Goal: Communication & Community: Answer question/provide support

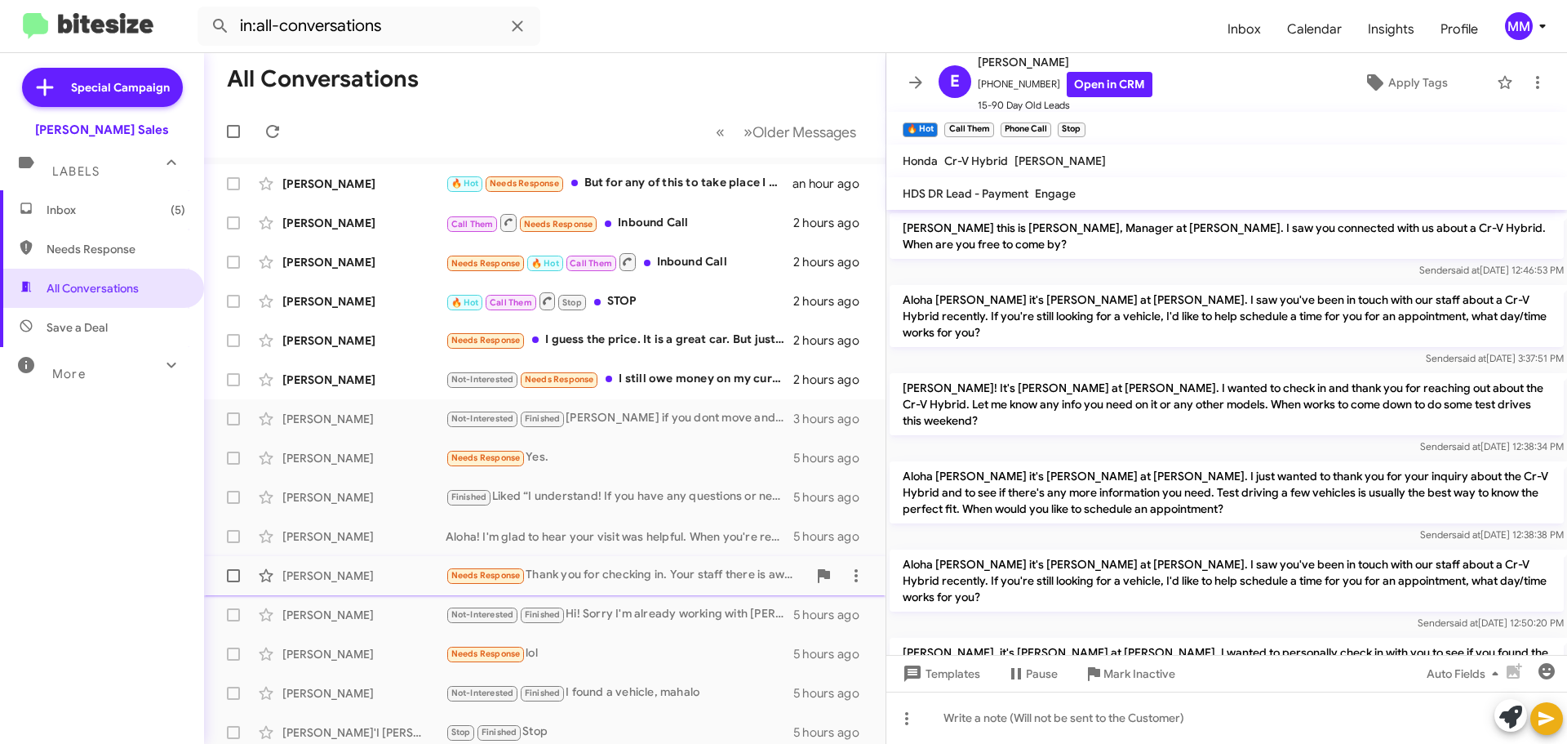
scroll to position [283, 0]
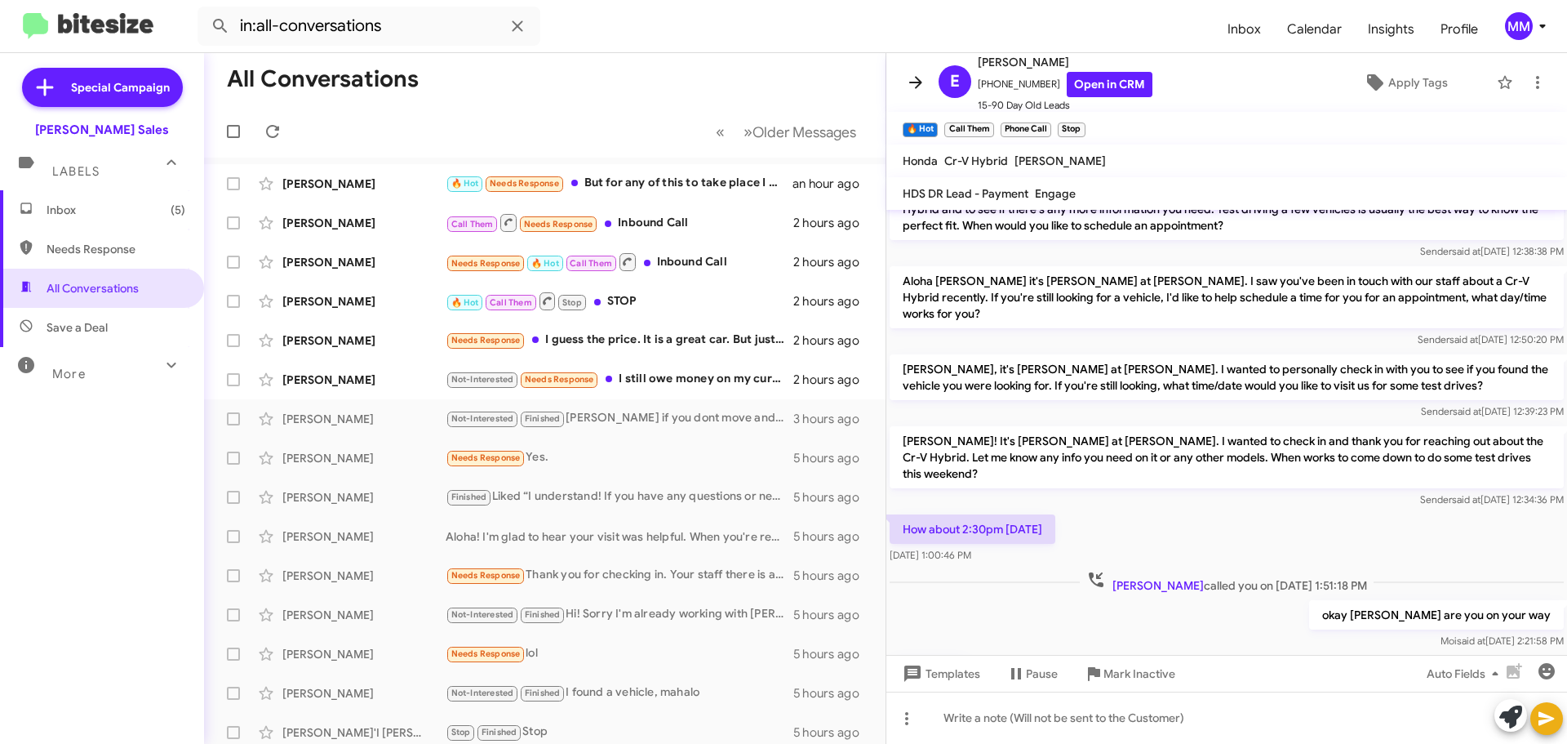
click at [922, 82] on icon at bounding box center [916, 83] width 20 height 20
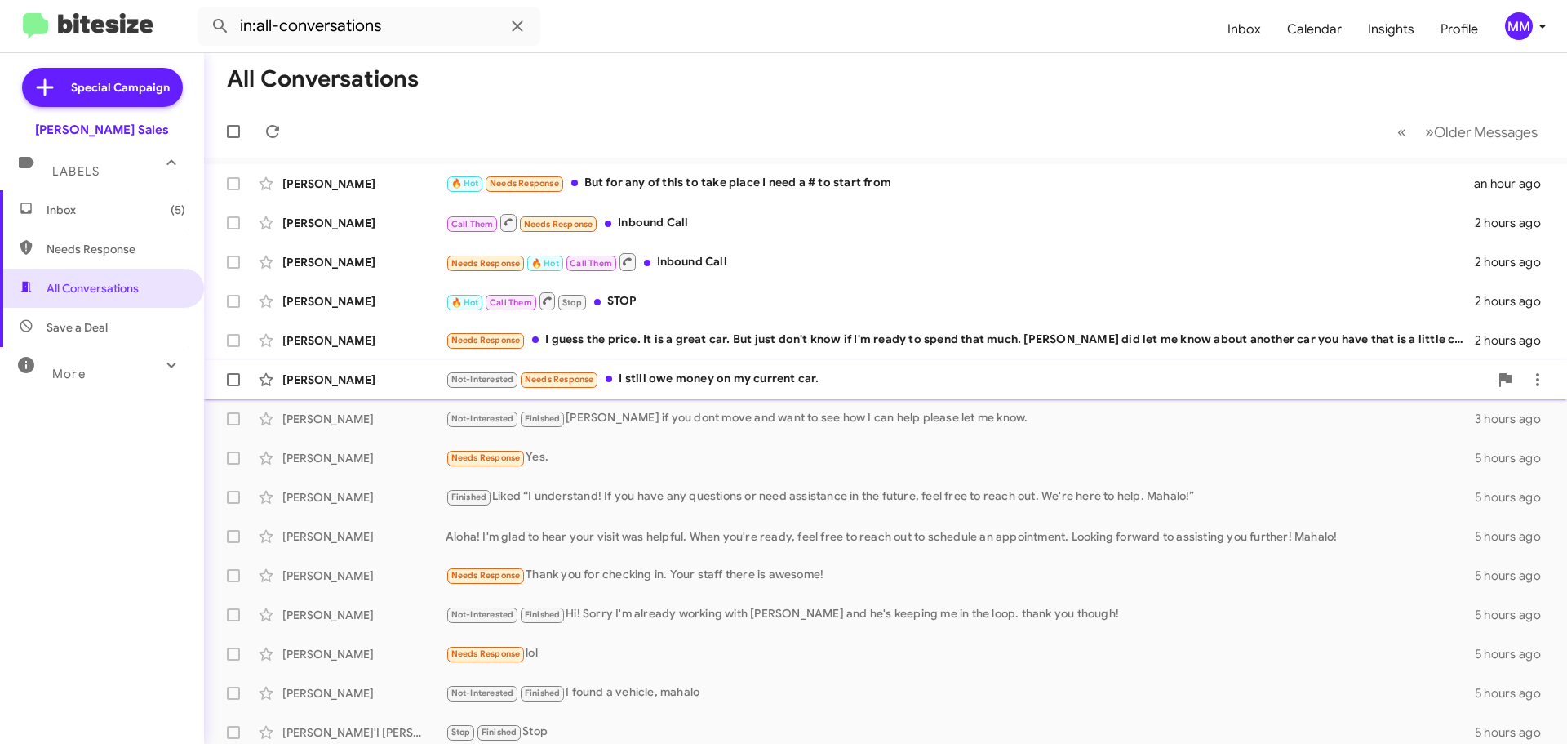
click at [413, 380] on div "[PERSON_NAME]" at bounding box center [363, 379] width 163 height 16
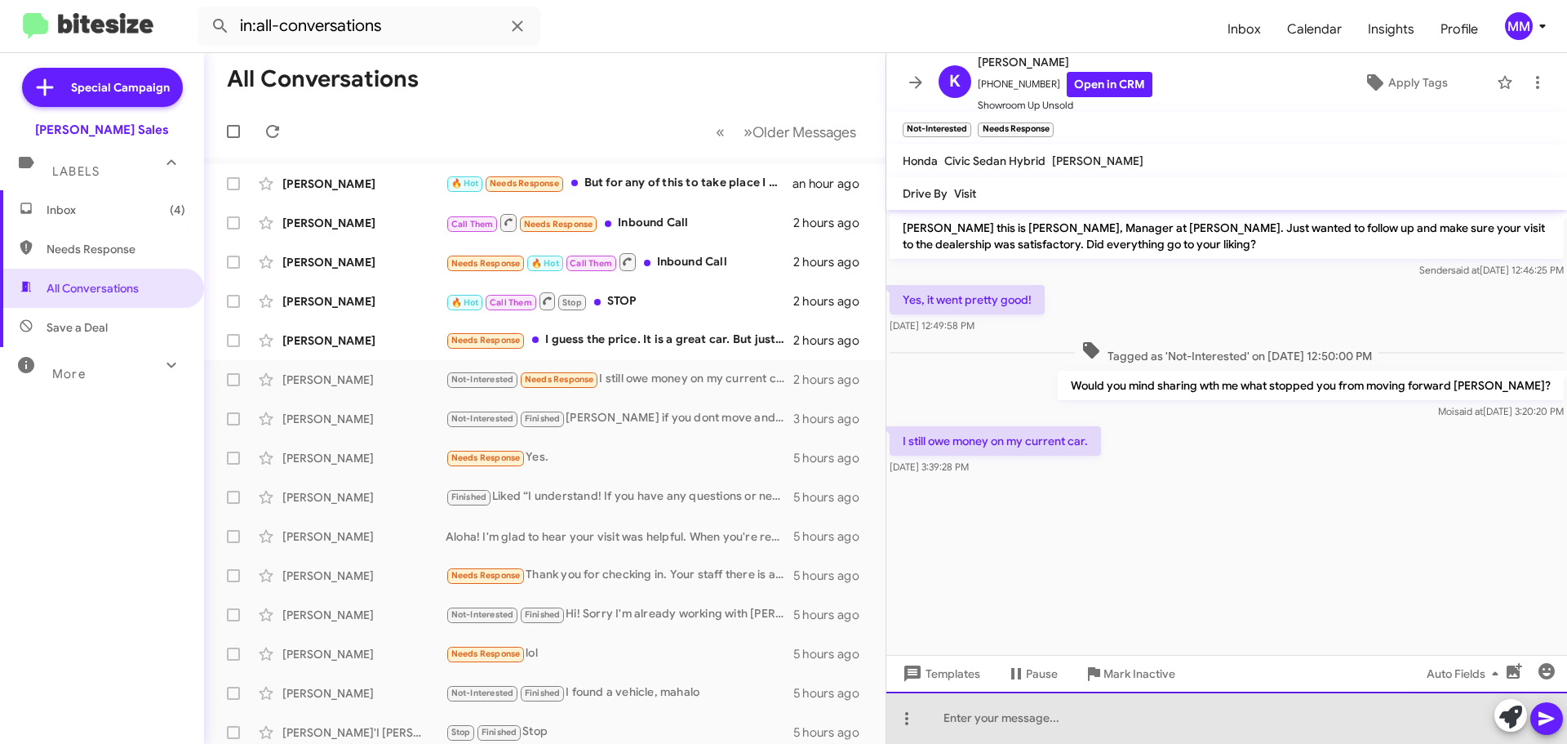
click at [962, 731] on div at bounding box center [1227, 717] width 681 height 52
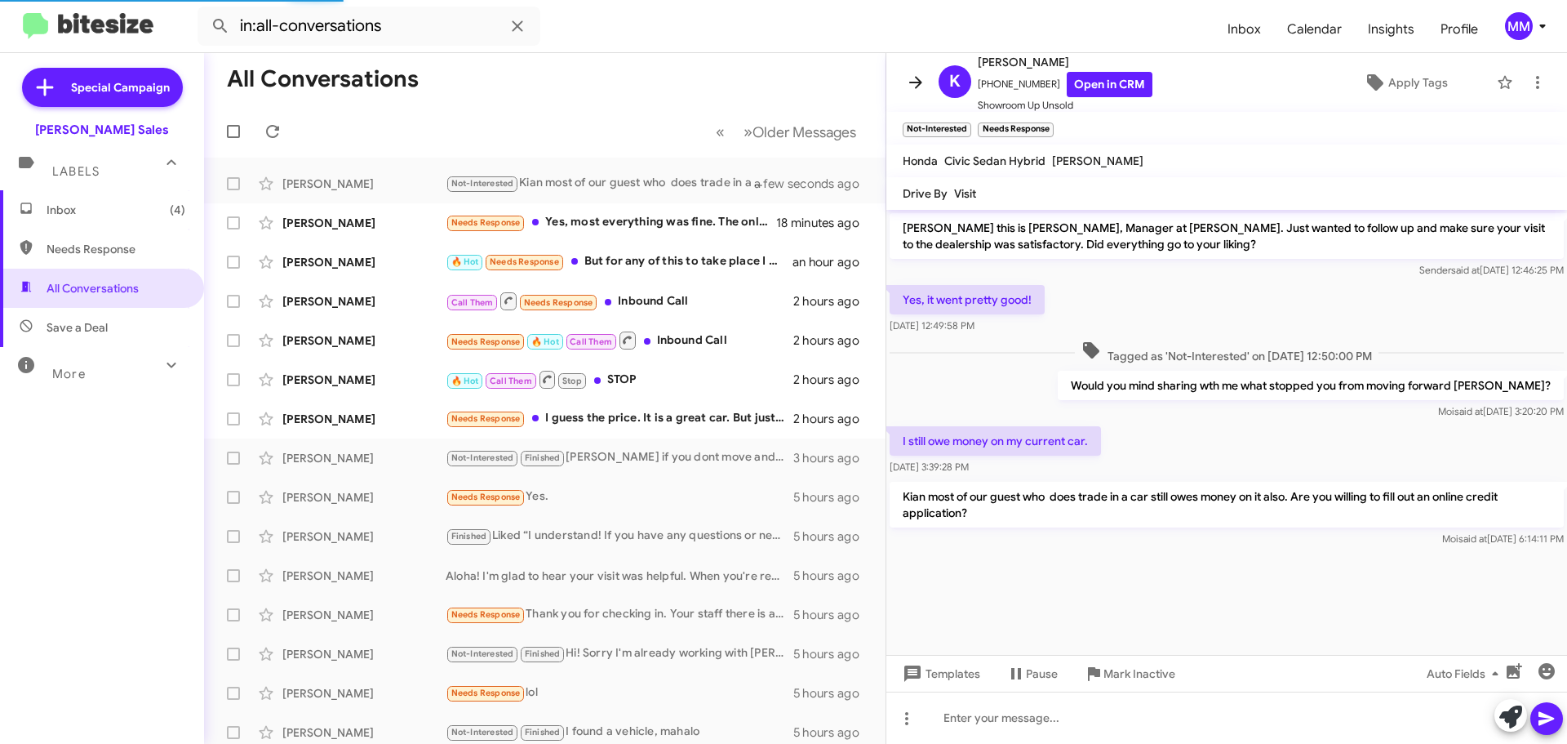
drag, startPoint x: 916, startPoint y: 84, endPoint x: 923, endPoint y: 91, distance: 9.8
click at [917, 86] on icon at bounding box center [916, 83] width 20 height 20
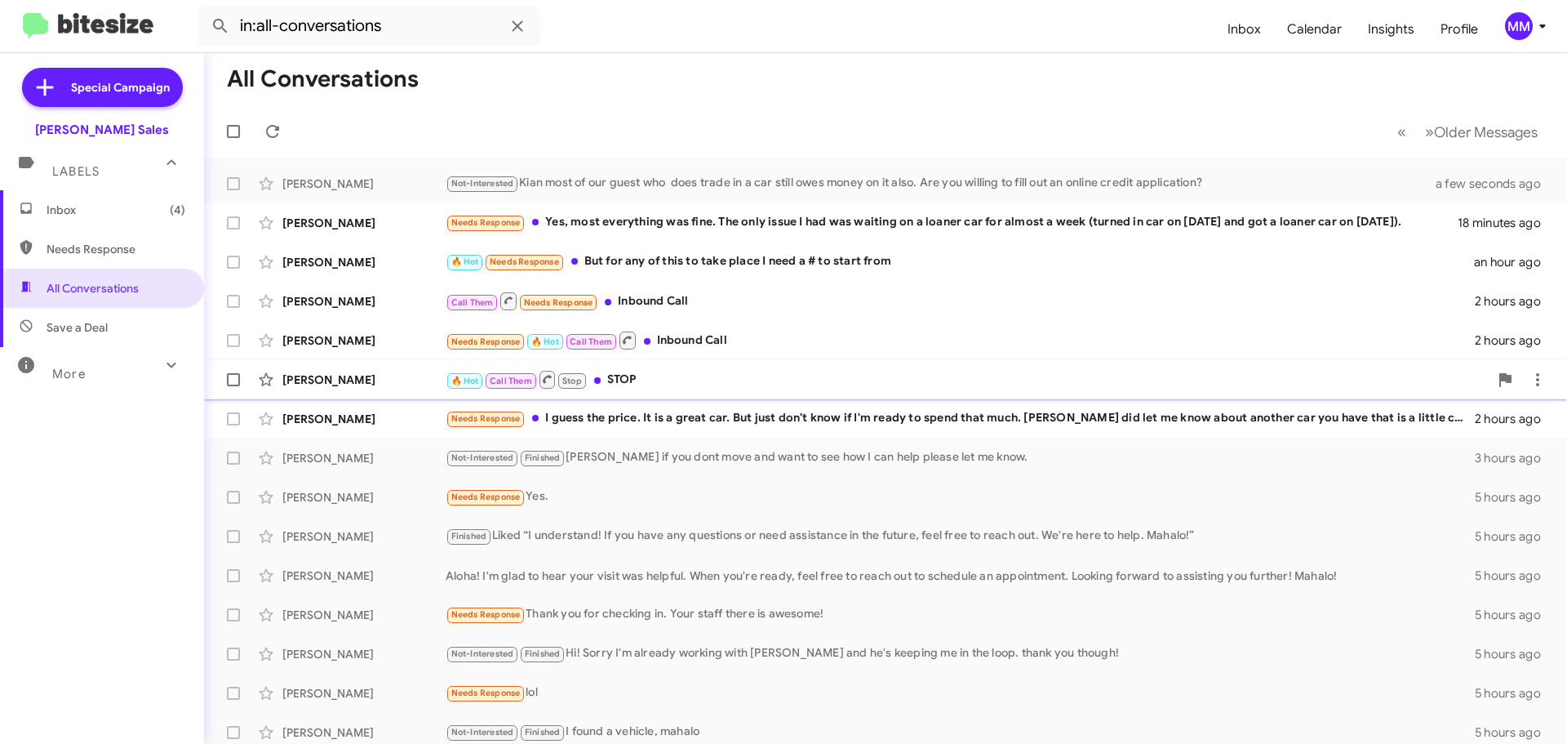
click at [624, 380] on div "🔥 Hot Call Them Stop STOP" at bounding box center [967, 379] width 1043 height 20
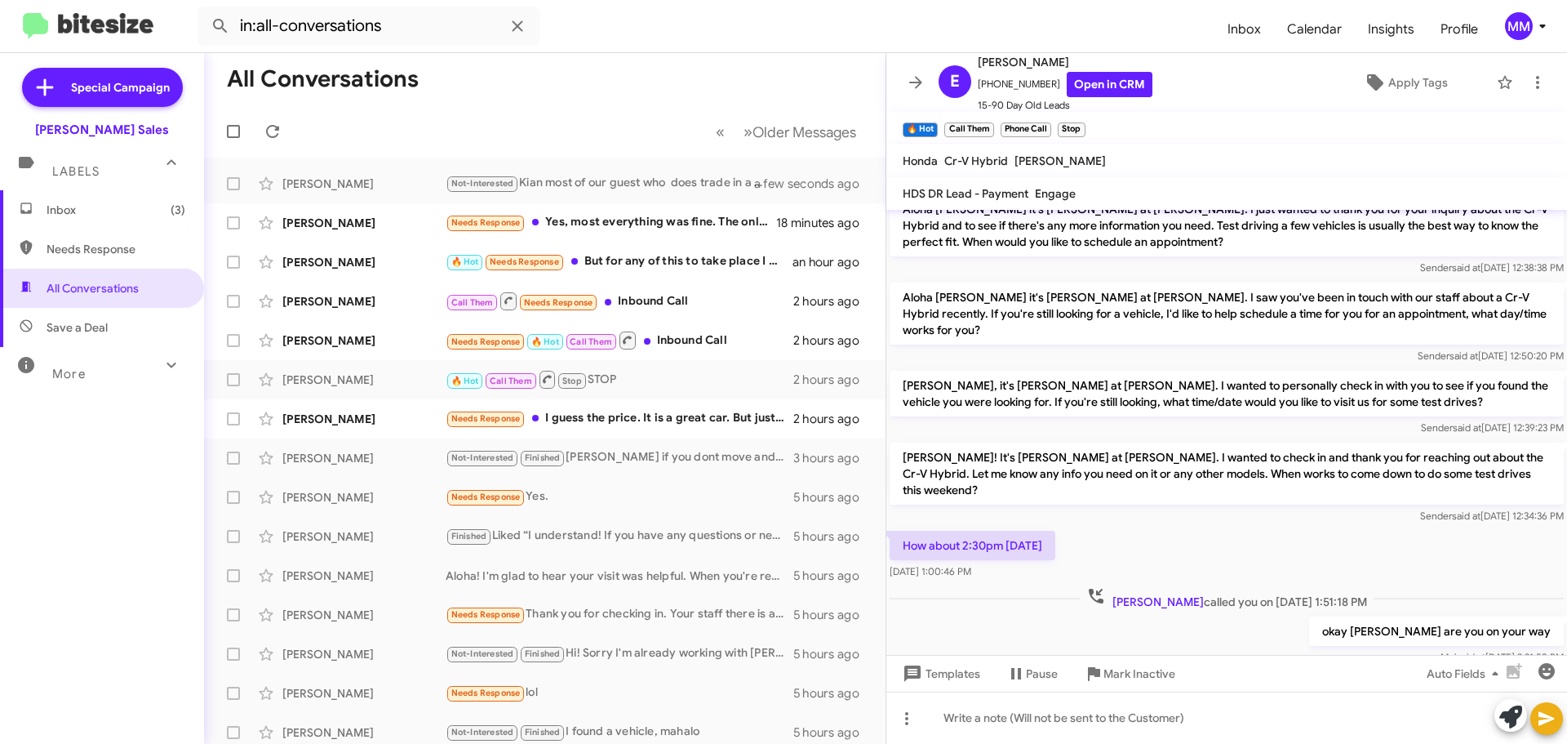
scroll to position [316, 0]
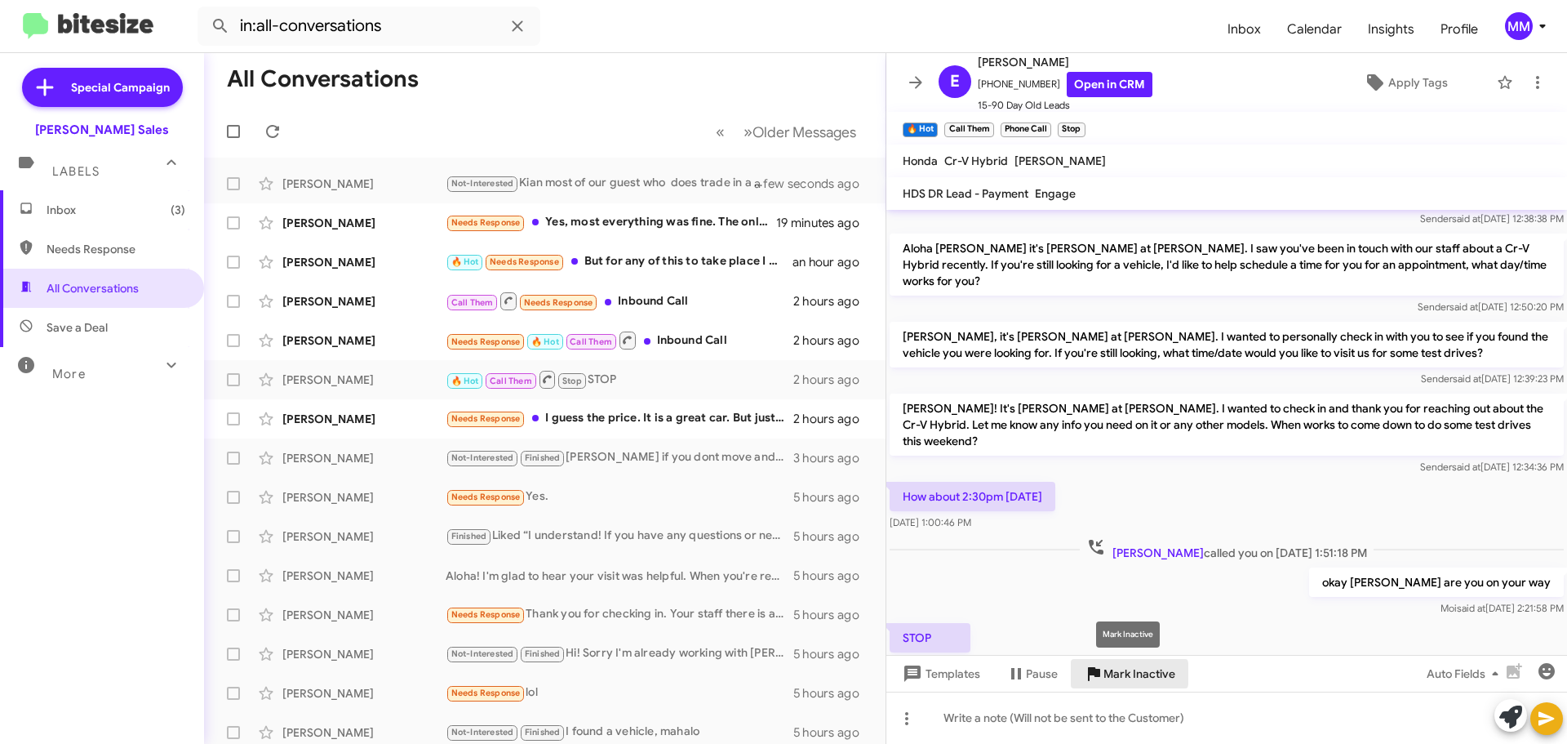
click at [1112, 674] on span "Mark Inactive" at bounding box center [1140, 673] width 72 height 29
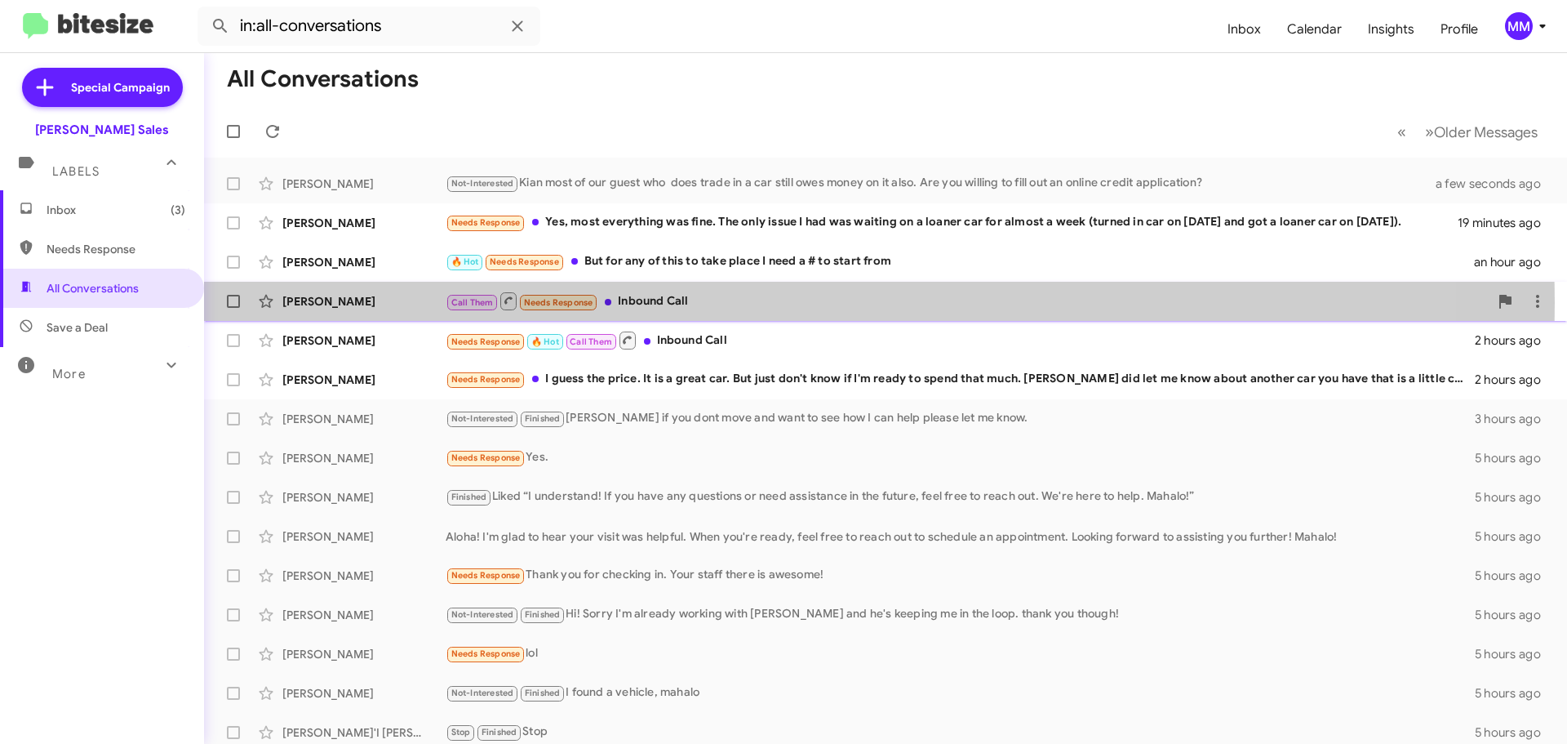
click at [365, 302] on div "[PERSON_NAME]" at bounding box center [363, 301] width 163 height 16
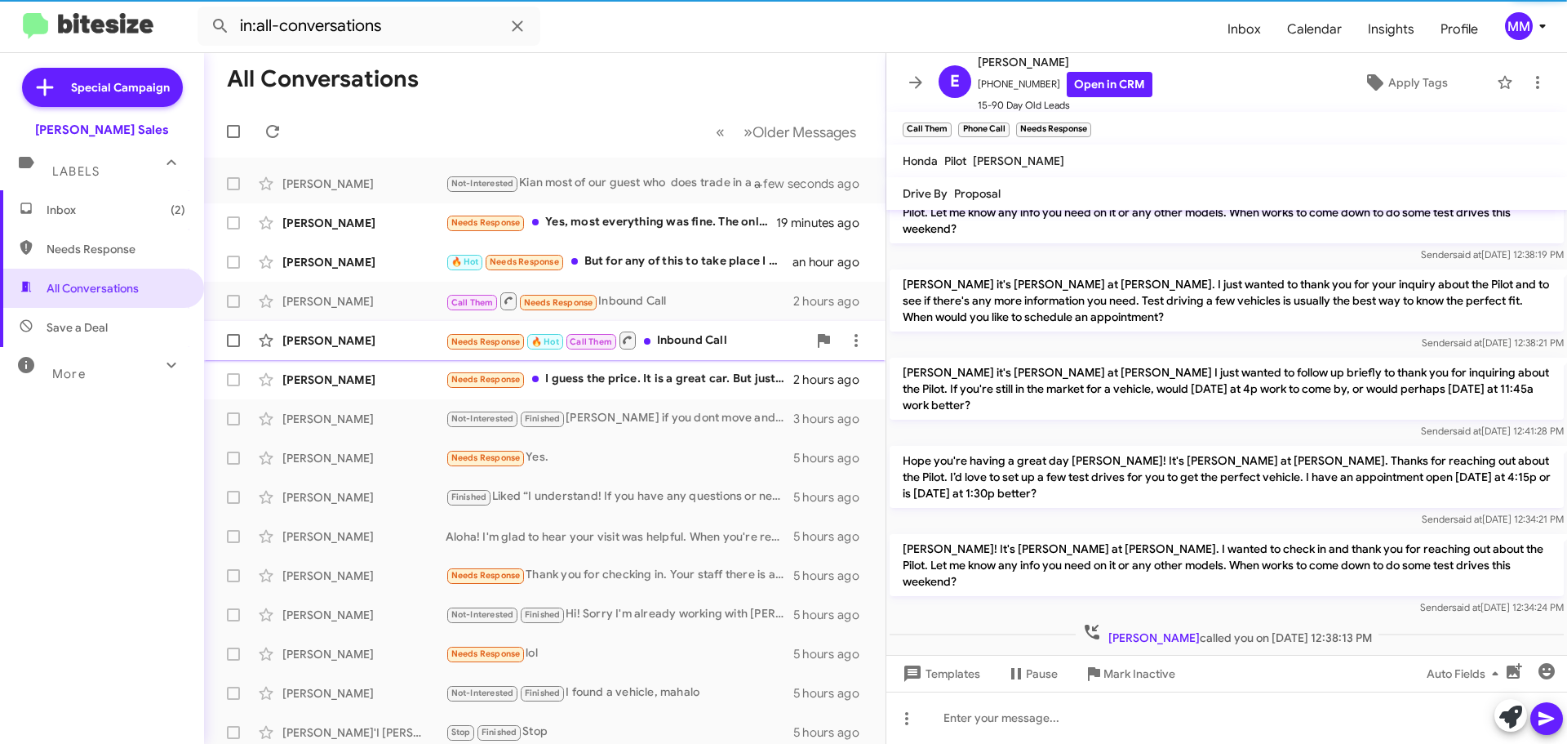
click at [363, 343] on div "[PERSON_NAME]" at bounding box center [363, 340] width 163 height 16
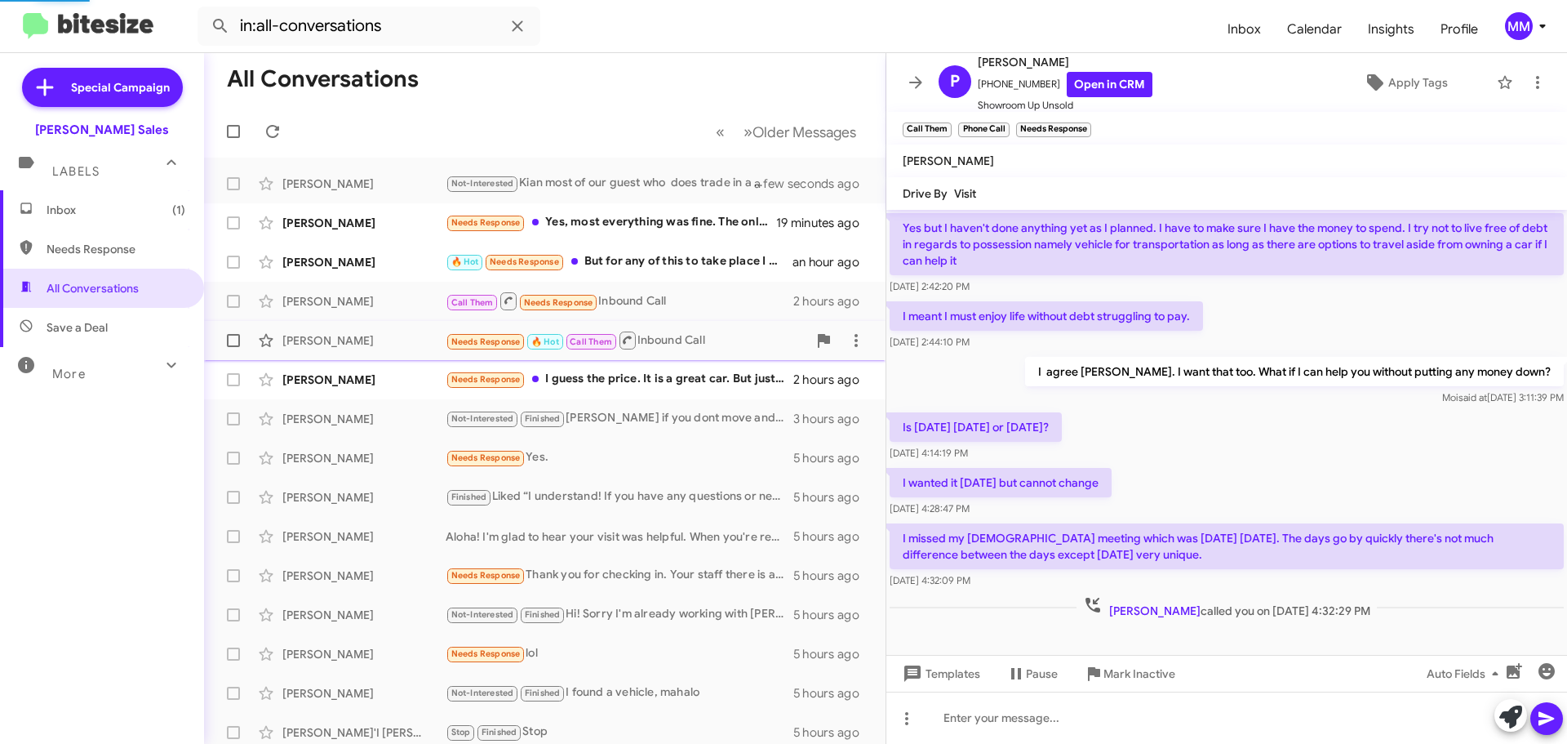
scroll to position [72, 0]
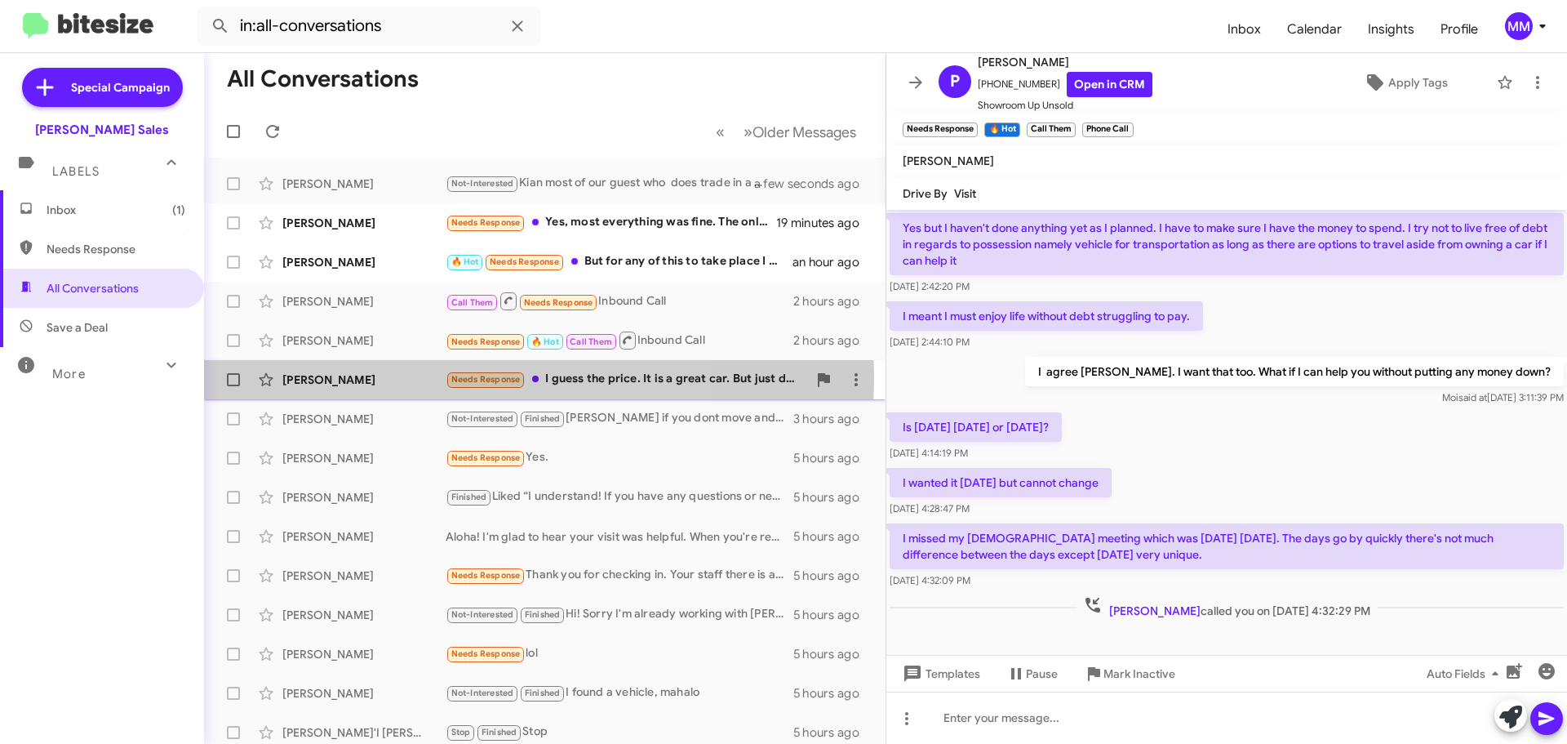
click at [380, 379] on div "[PERSON_NAME]" at bounding box center [363, 379] width 163 height 16
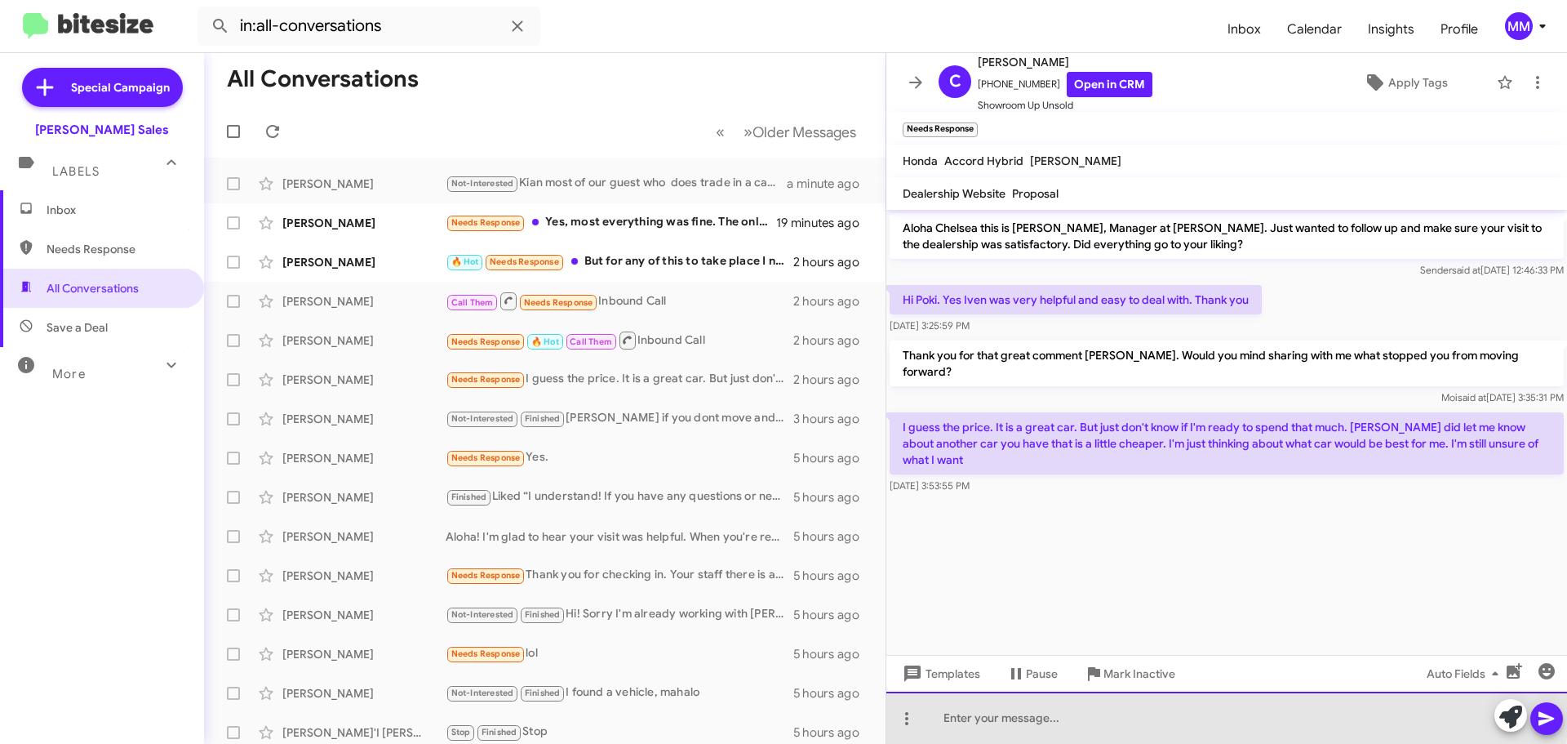
click at [973, 711] on div at bounding box center [1227, 717] width 681 height 52
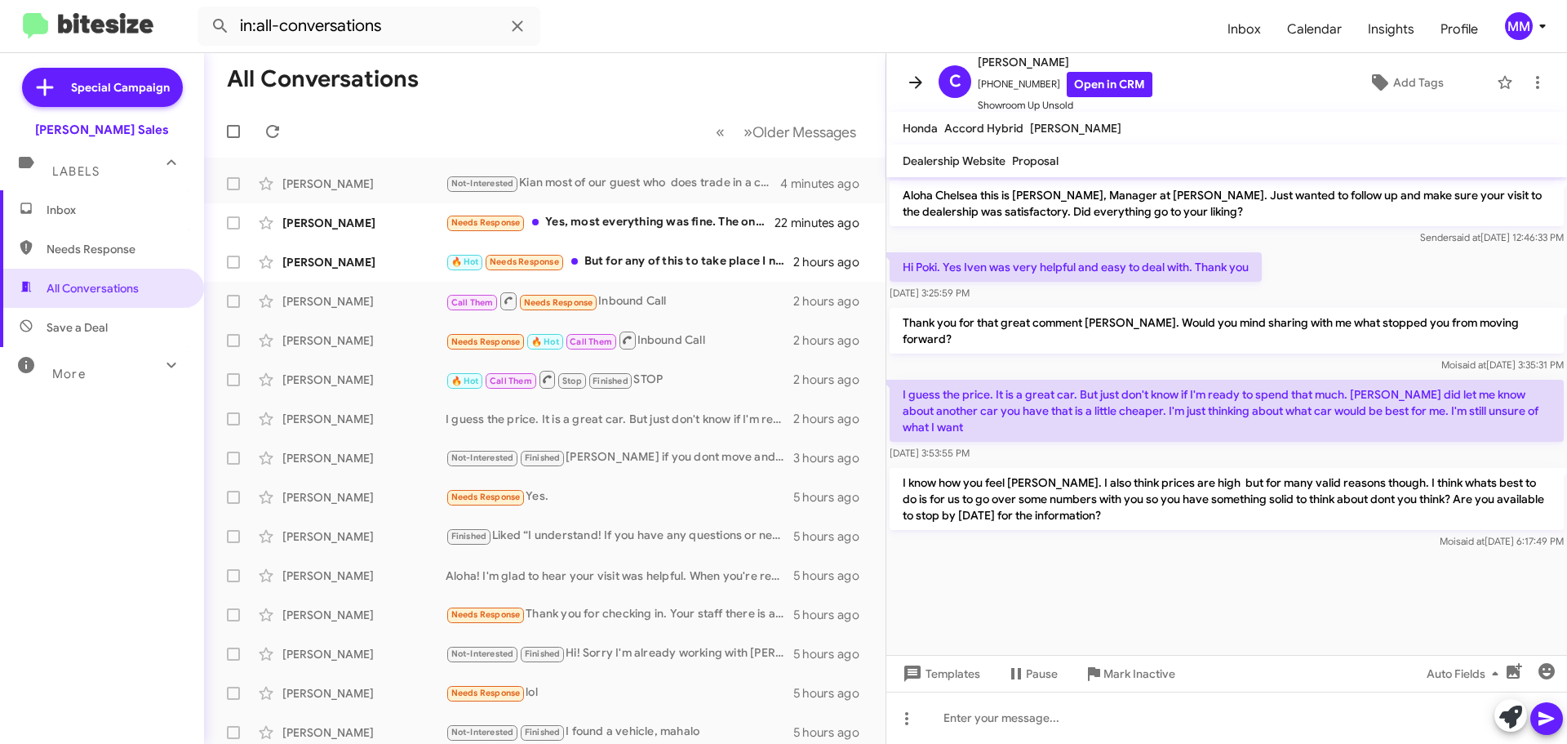
click at [914, 80] on icon at bounding box center [916, 83] width 20 height 20
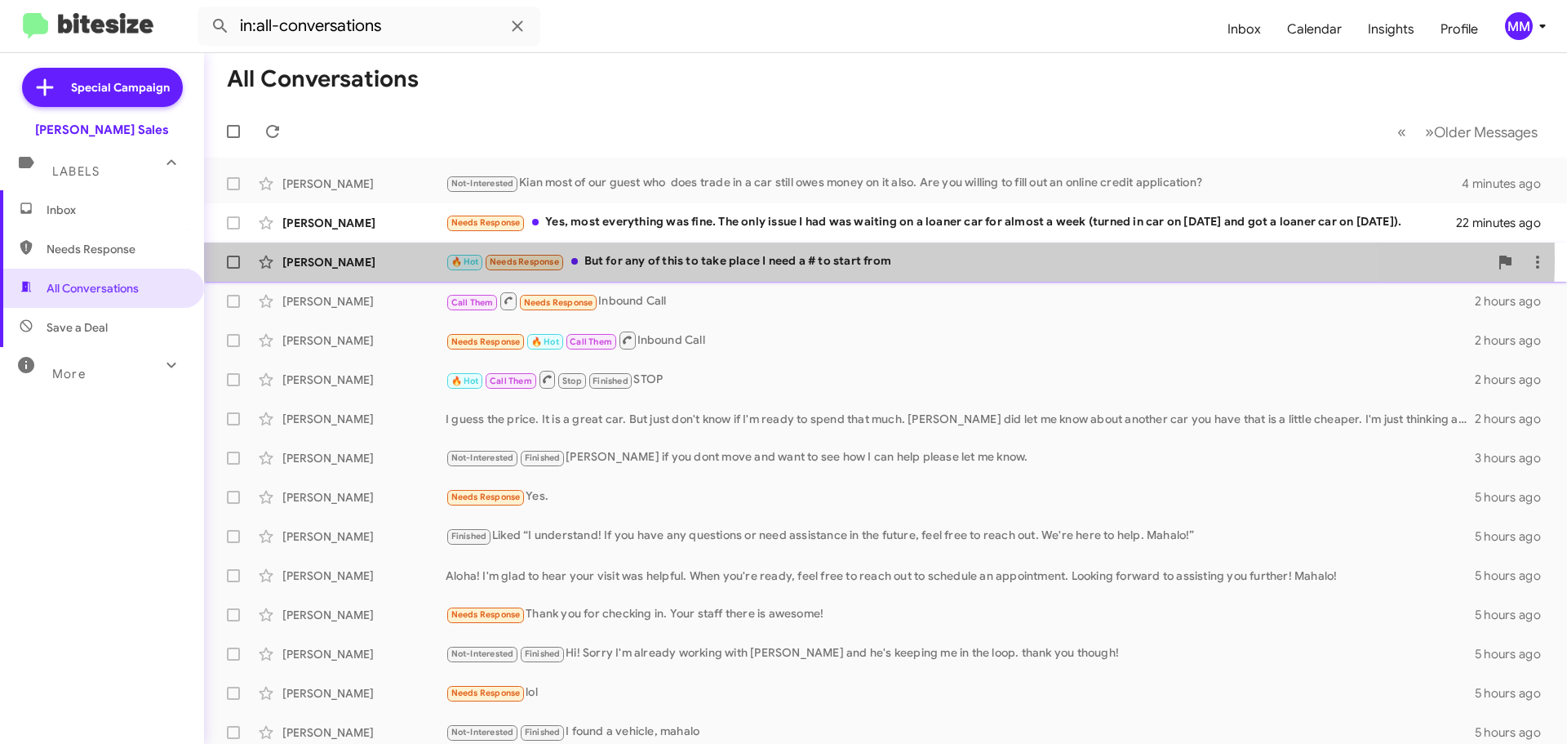
click at [740, 258] on div "🔥 Hot Needs Response But for any of this to take place I need a # to start from" at bounding box center [967, 261] width 1043 height 19
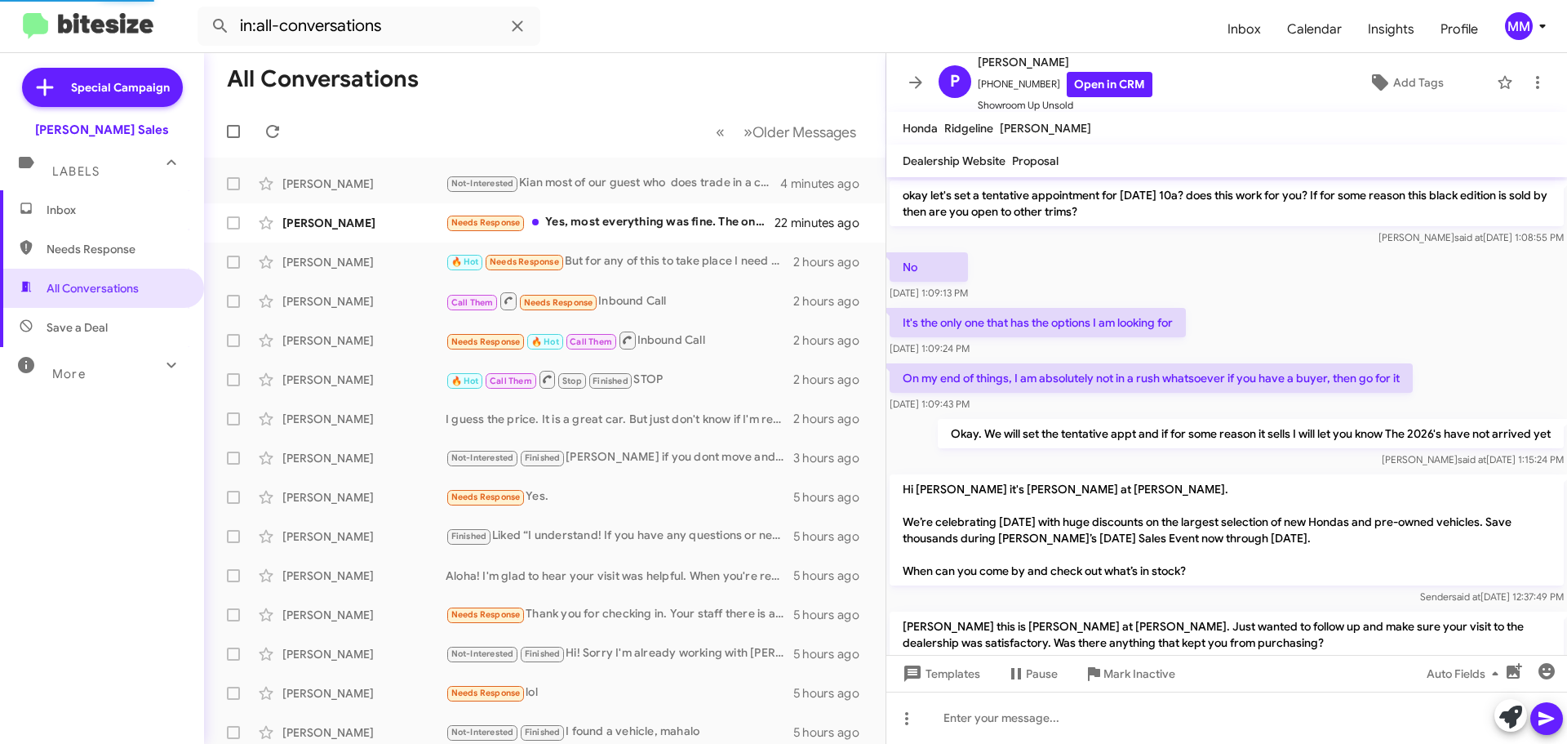
scroll to position [878, 0]
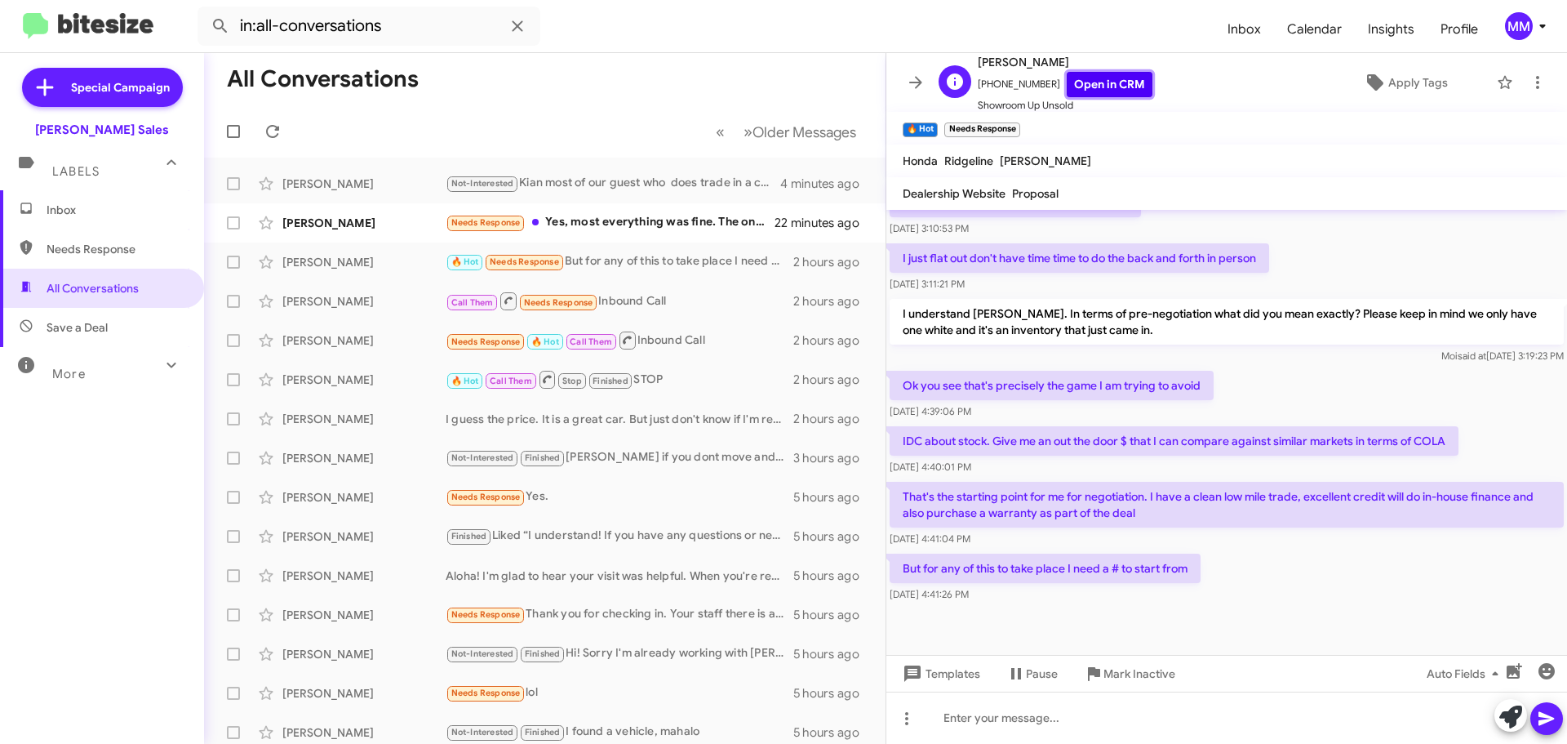
click at [1096, 84] on link "Open in CRM" at bounding box center [1110, 84] width 86 height 25
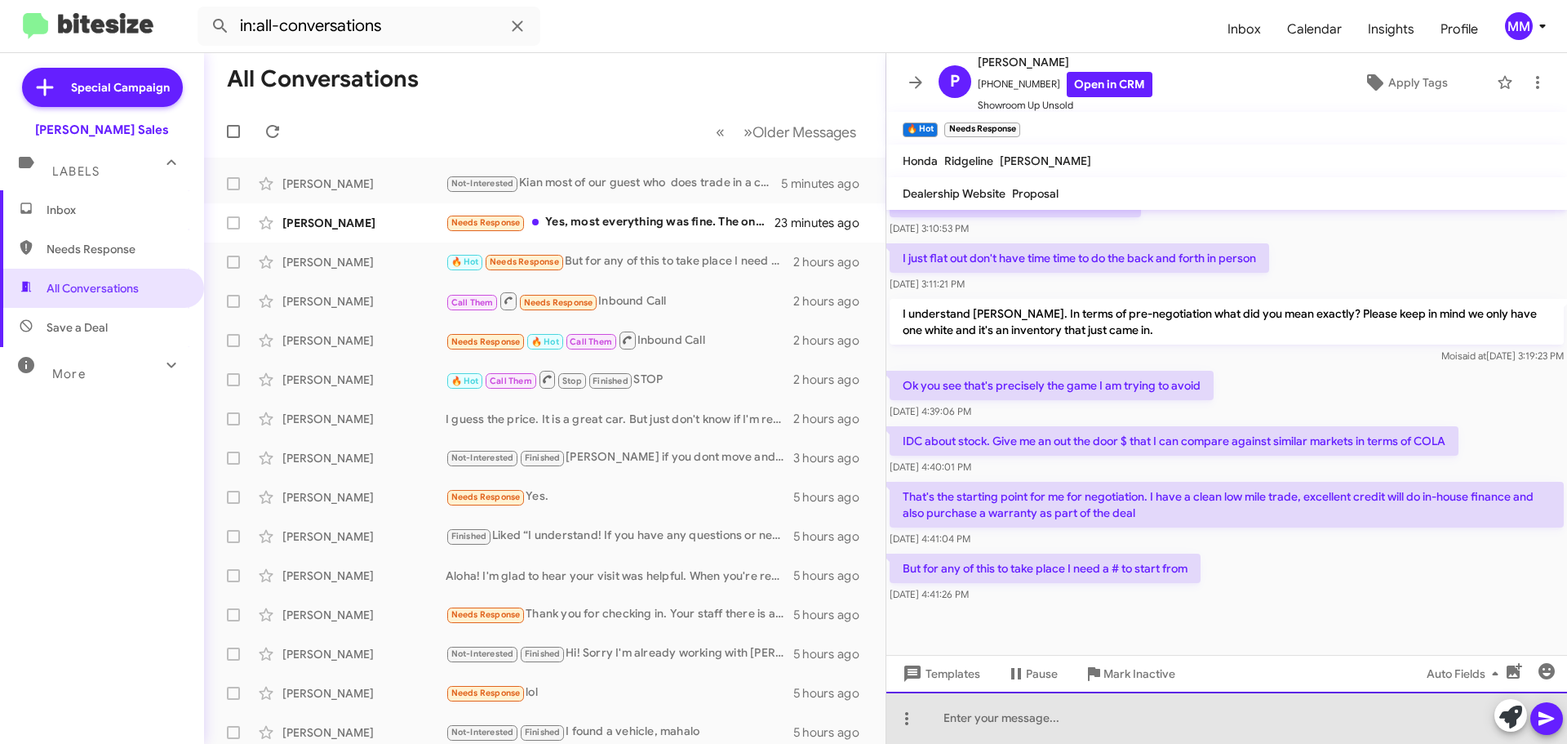
click at [989, 723] on div at bounding box center [1227, 717] width 681 height 52
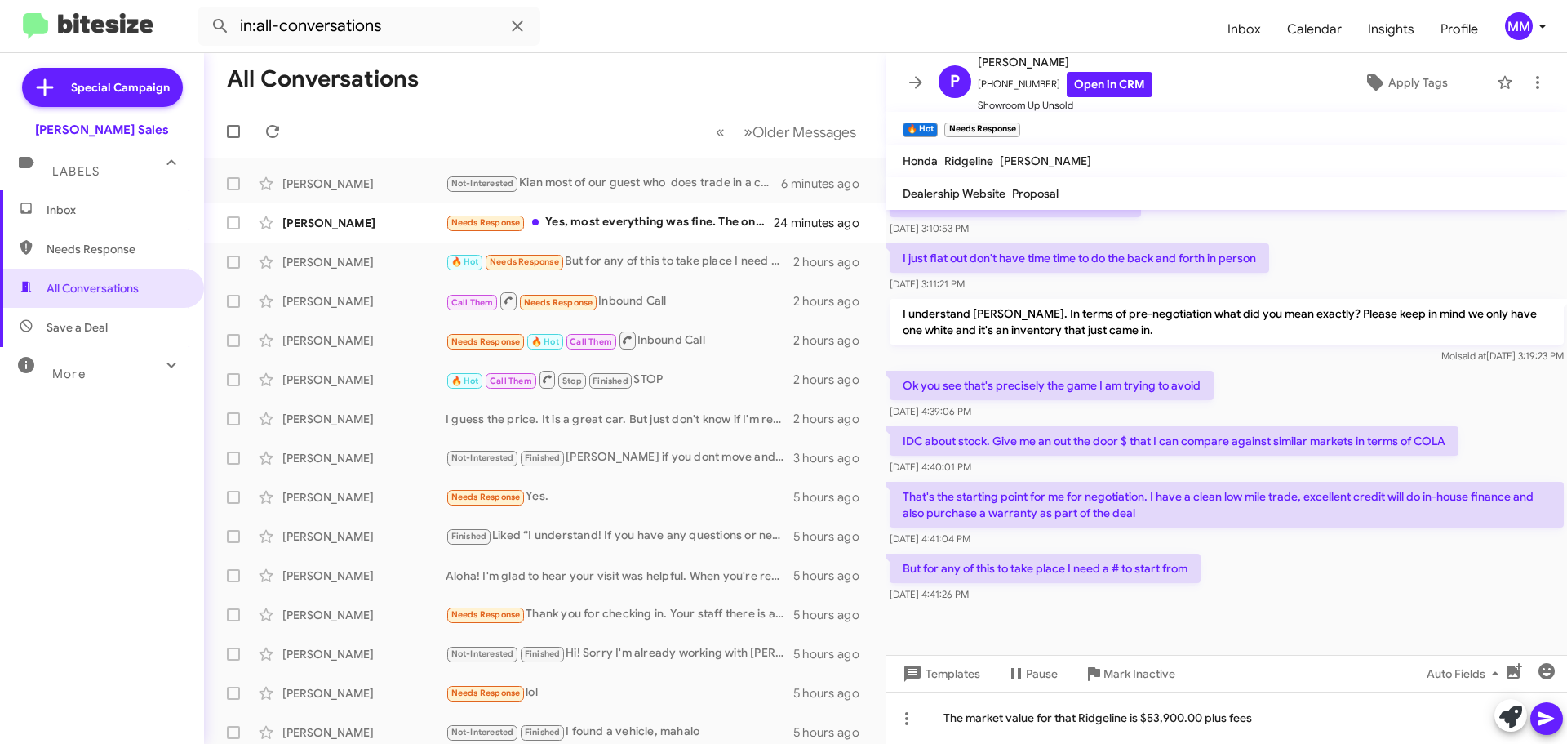
click at [1541, 722] on icon at bounding box center [1547, 719] width 16 height 14
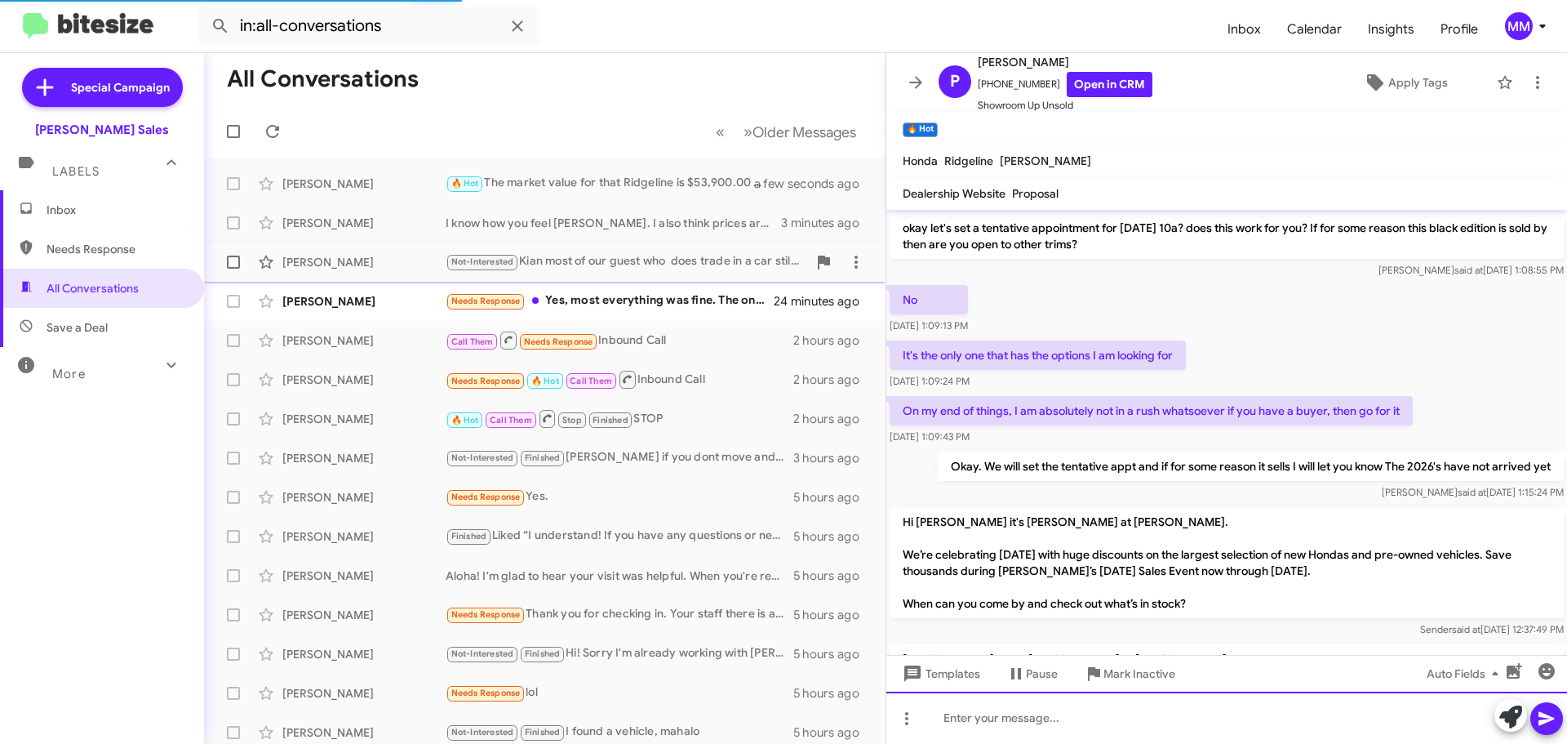
scroll to position [82, 0]
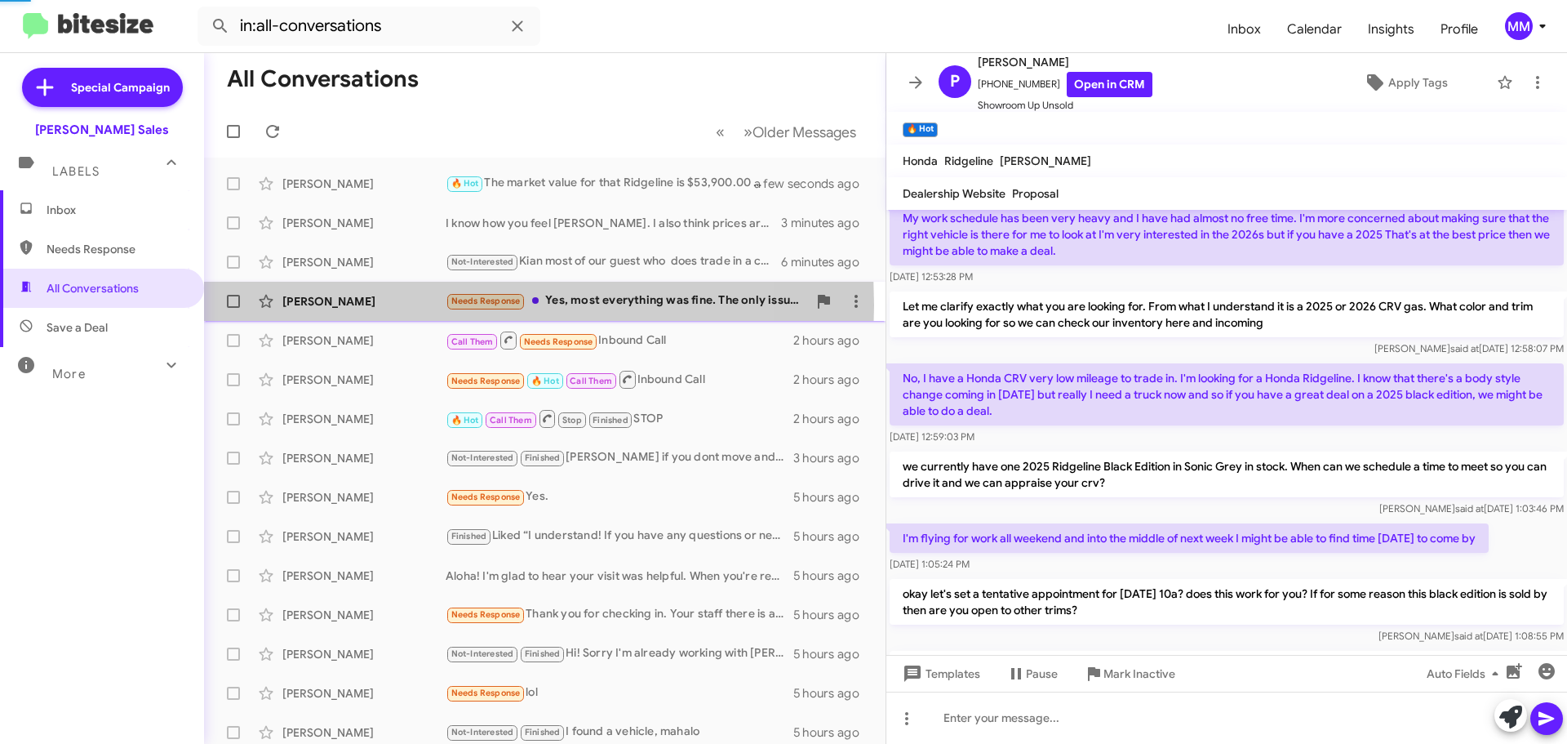
click at [410, 305] on div "[PERSON_NAME]" at bounding box center [363, 301] width 163 height 16
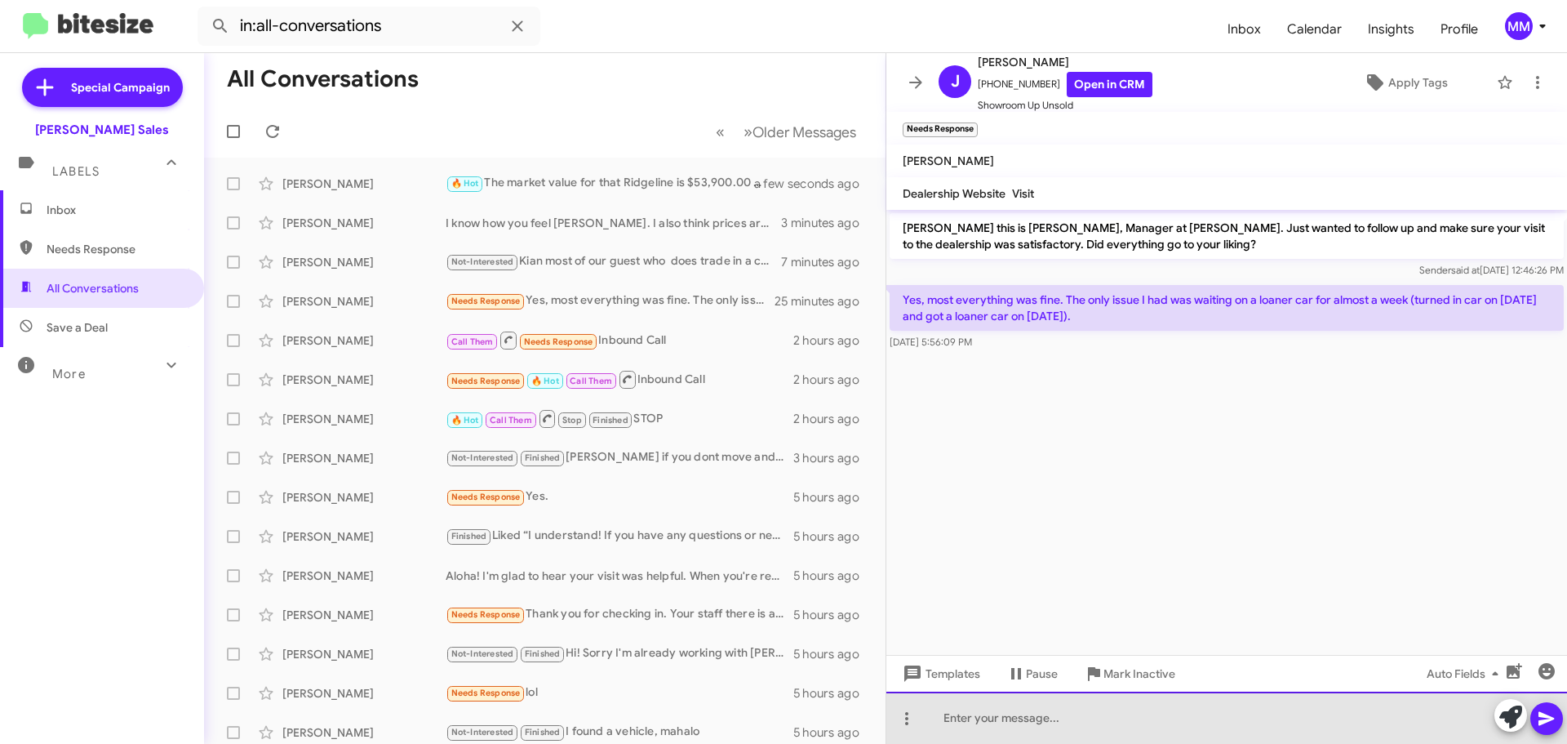
drag, startPoint x: 997, startPoint y: 727, endPoint x: 1006, endPoint y: 722, distance: 10.6
click at [999, 724] on div at bounding box center [1227, 717] width 681 height 52
